Goal: Task Accomplishment & Management: Manage account settings

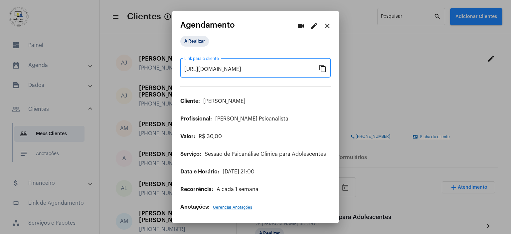
scroll to position [166, 0]
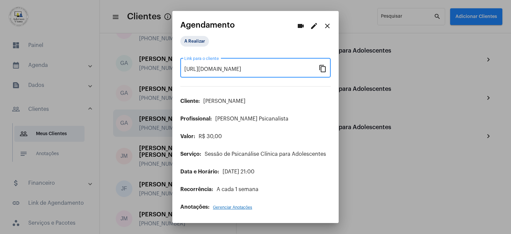
click at [325, 25] on mat-icon "close" at bounding box center [327, 26] width 8 height 8
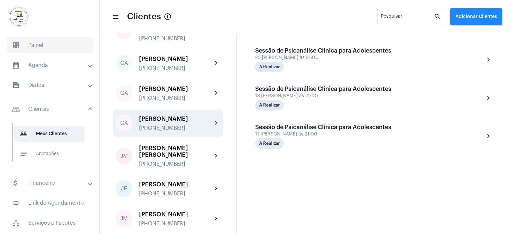
click at [39, 46] on span "dashboard Painel" at bounding box center [50, 45] width 86 height 16
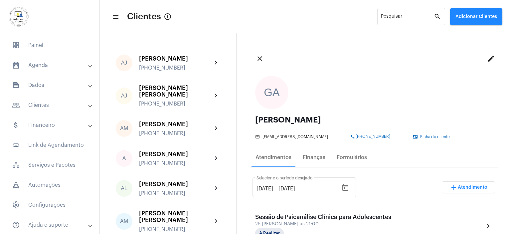
click at [339, 52] on div "close edit" at bounding box center [374, 59] width 248 height 24
click at [34, 46] on span "dashboard Painel" at bounding box center [50, 45] width 86 height 16
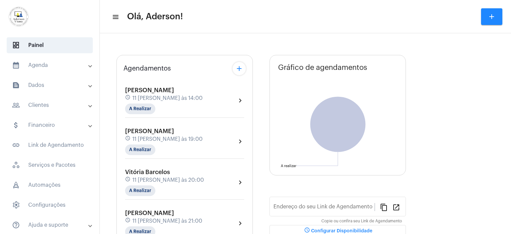
type input "[URL][DOMAIN_NAME][PERSON_NAME]"
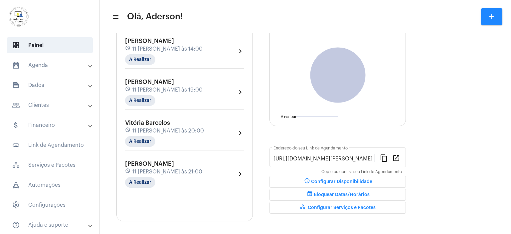
scroll to position [72, 0]
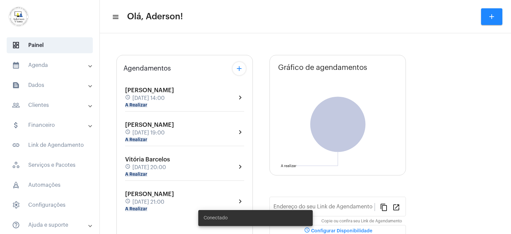
type input "[URL][DOMAIN_NAME]"
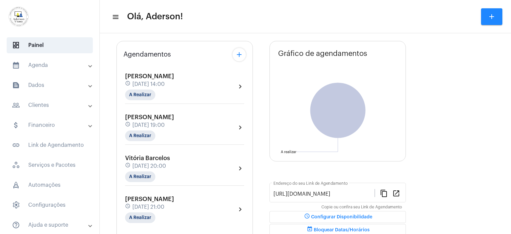
scroll to position [67, 0]
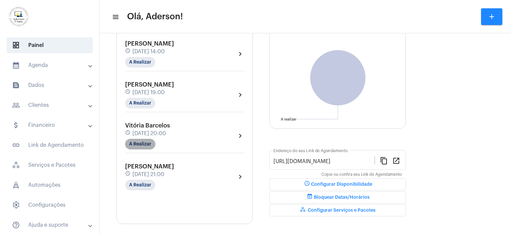
click at [143, 141] on mat-chip "A Realizar" at bounding box center [140, 144] width 30 height 11
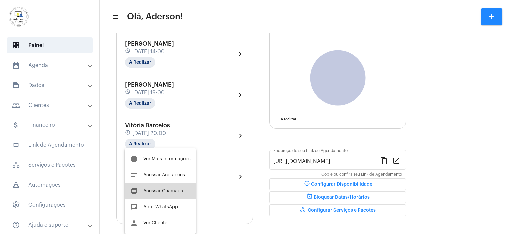
click at [164, 191] on span "Acessar Chamada" at bounding box center [163, 191] width 40 height 5
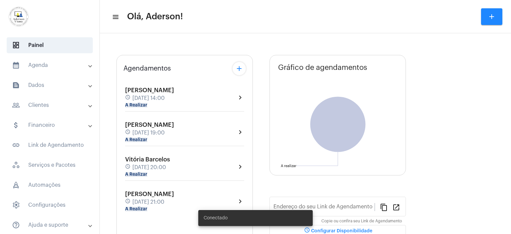
click at [40, 65] on mat-panel-title "calendar_month_outlined Agenda" at bounding box center [50, 65] width 77 height 8
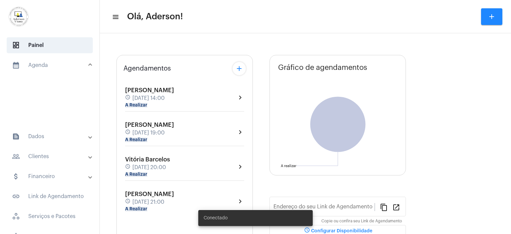
type input "[URL][DOMAIN_NAME][PERSON_NAME]"
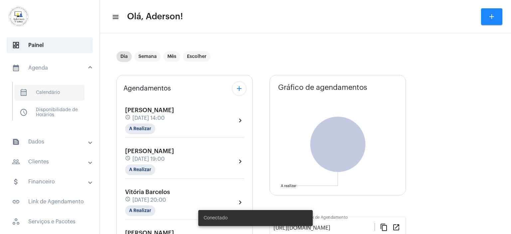
click at [51, 88] on span "calendar_month_outlined Calendário" at bounding box center [49, 92] width 70 height 16
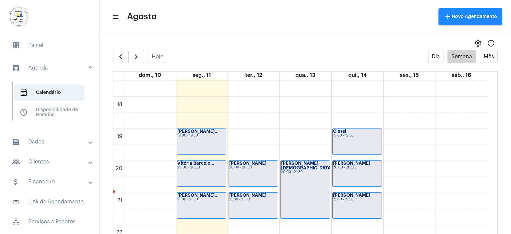
scroll to position [598, 0]
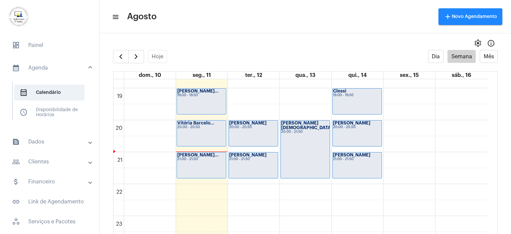
click at [202, 157] on div "21:00 - 21:50" at bounding box center [201, 159] width 48 height 4
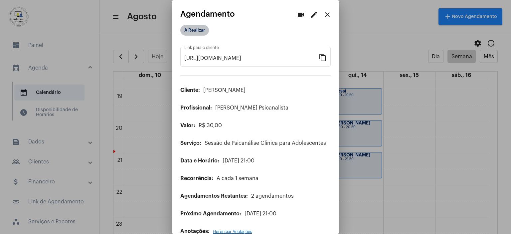
click at [197, 29] on mat-chip "A Realizar" at bounding box center [194, 30] width 29 height 11
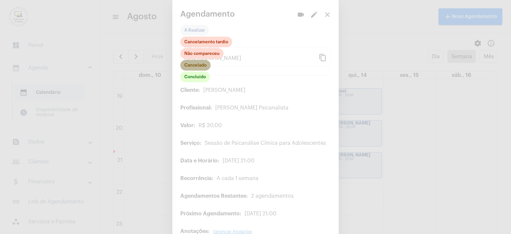
click at [198, 66] on mat-chip "Cancelado" at bounding box center [195, 65] width 30 height 11
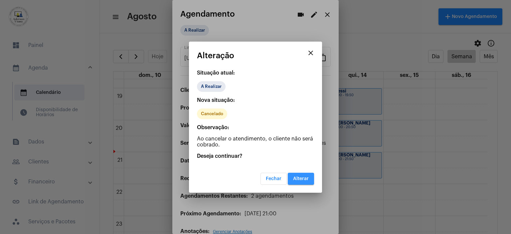
click at [301, 180] on span "Alterar" at bounding box center [301, 178] width 16 height 5
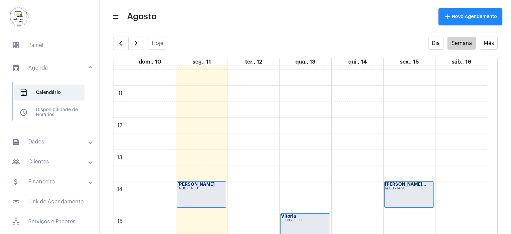
scroll to position [398, 0]
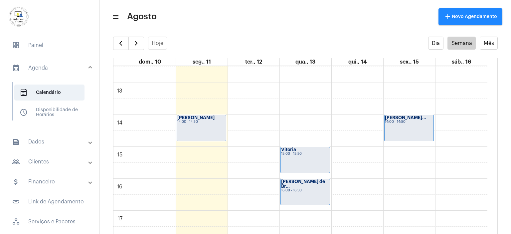
click at [193, 121] on div "14:00 - 14:50" at bounding box center [201, 122] width 48 height 4
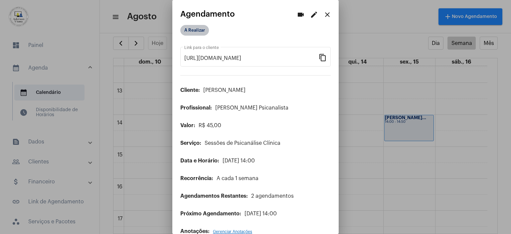
click at [198, 32] on mat-chip "A Realizar" at bounding box center [194, 30] width 29 height 11
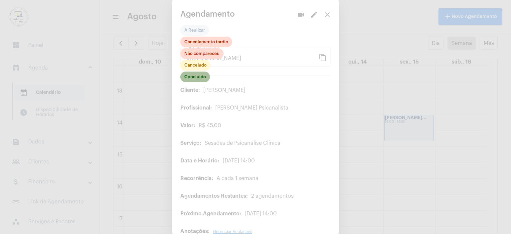
click at [200, 79] on mat-chip "Concluído" at bounding box center [195, 76] width 30 height 11
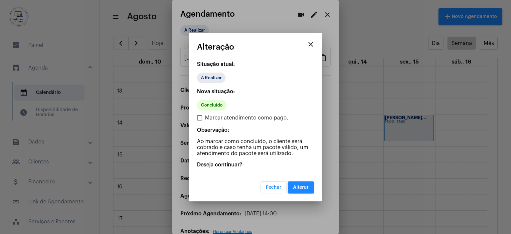
click at [304, 185] on span "Alterar" at bounding box center [301, 187] width 16 height 5
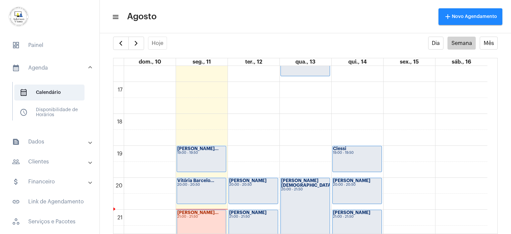
scroll to position [564, 0]
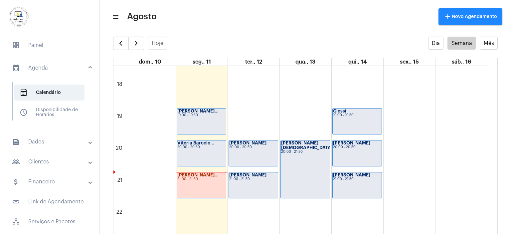
click at [198, 116] on div "19:00 - 19:50" at bounding box center [201, 115] width 48 height 4
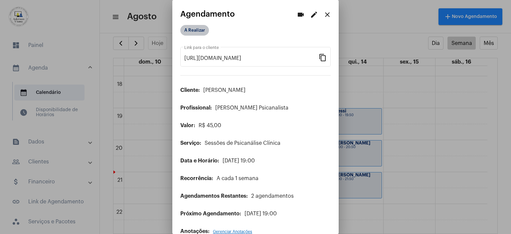
click at [189, 27] on mat-chip "A Realizar" at bounding box center [194, 30] width 29 height 11
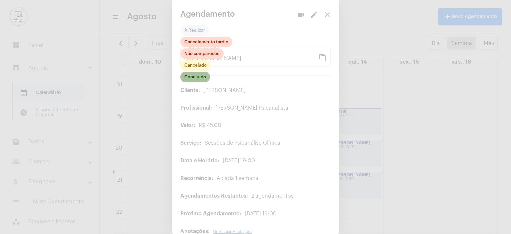
click at [202, 82] on mat-chip "Concluído" at bounding box center [195, 76] width 30 height 11
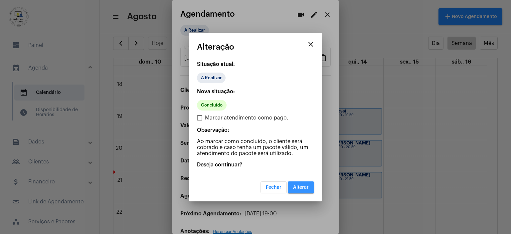
click at [301, 184] on button "Alterar" at bounding box center [301, 187] width 26 height 12
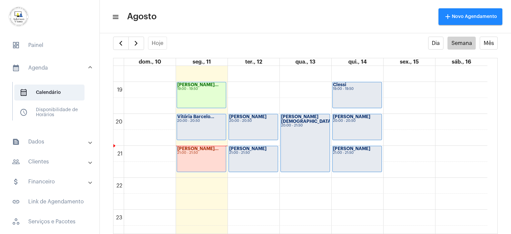
scroll to position [598, 0]
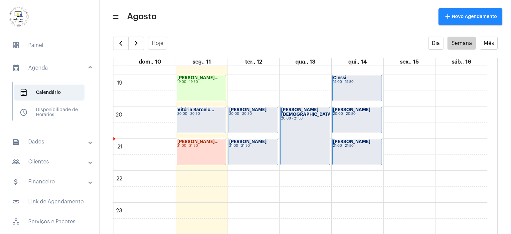
click at [193, 116] on div "Vitória Barcelo... 20:00 - 20:50" at bounding box center [201, 120] width 49 height 26
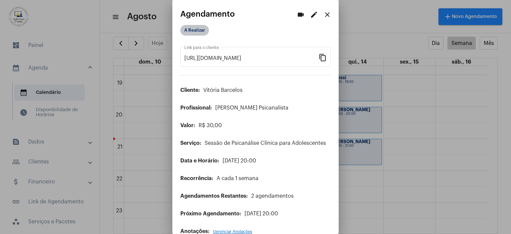
click at [189, 32] on mat-chip "A Realizar" at bounding box center [194, 30] width 29 height 11
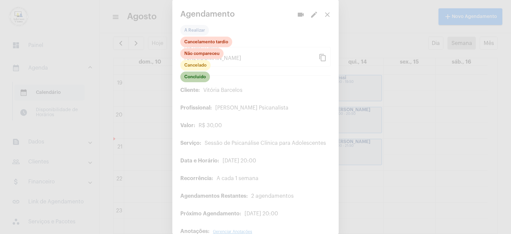
click at [194, 76] on mat-chip "Concluído" at bounding box center [195, 76] width 30 height 11
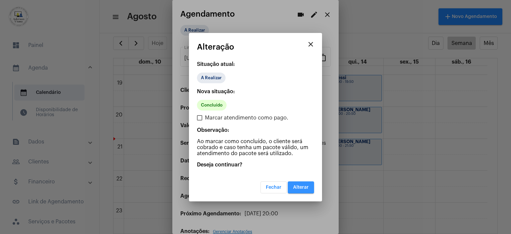
click at [309, 183] on button "Alterar" at bounding box center [301, 187] width 26 height 12
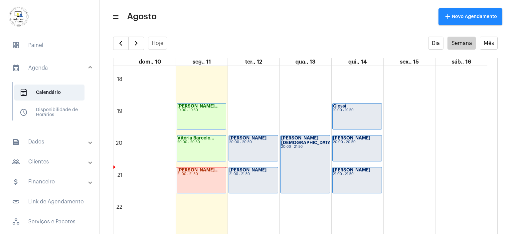
scroll to position [598, 0]
